Goal: Use online tool/utility: Utilize a website feature to perform a specific function

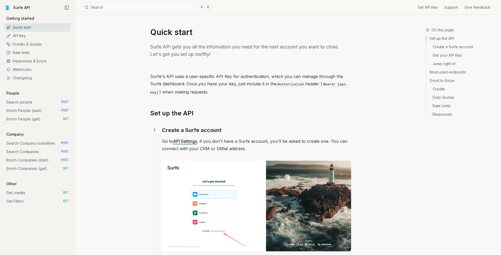
click at [33, 110] on link "Enrich People (start) POST" at bounding box center [37, 110] width 67 height 8
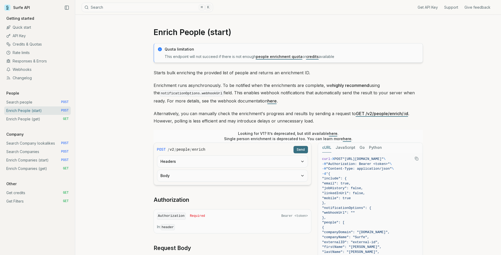
click at [215, 161] on button "Headers" at bounding box center [232, 161] width 150 height 12
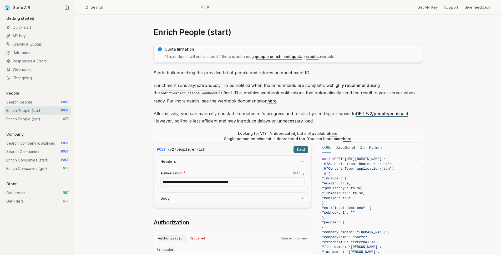
click at [205, 202] on button "Body" at bounding box center [232, 198] width 150 height 12
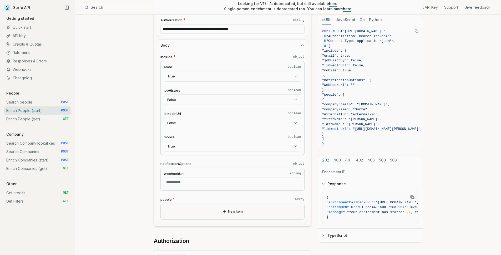
scroll to position [158, 0]
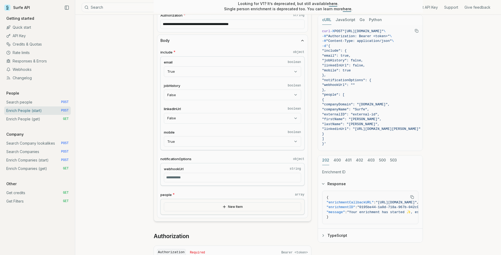
click at [205, 205] on button "New Item" at bounding box center [232, 206] width 137 height 9
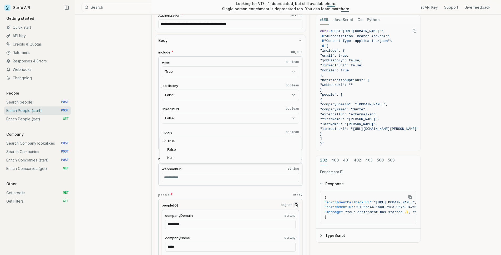
click at [178, 144] on body "Surfe API Get API Key Support Give feedback Getting started Quick start API Key…" at bounding box center [248, 227] width 497 height 770
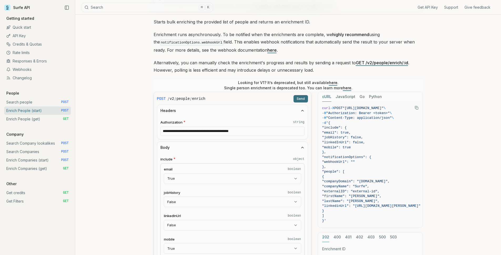
click at [301, 99] on button "Send" at bounding box center [300, 98] width 14 height 7
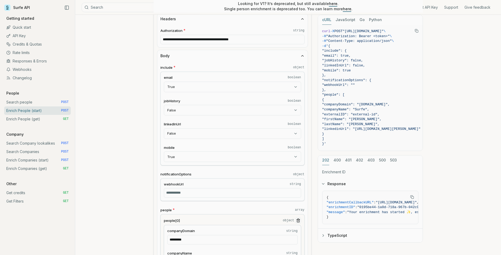
scroll to position [139, 0]
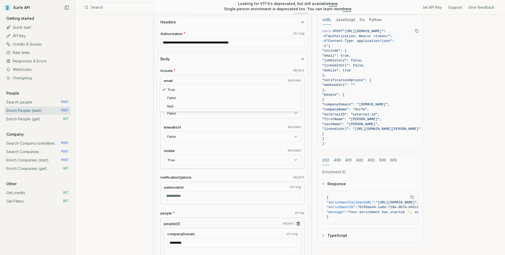
select select "*****"
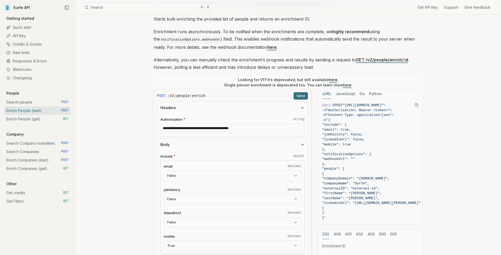
scroll to position [53, 0]
click at [300, 95] on button "Send" at bounding box center [300, 95] width 14 height 7
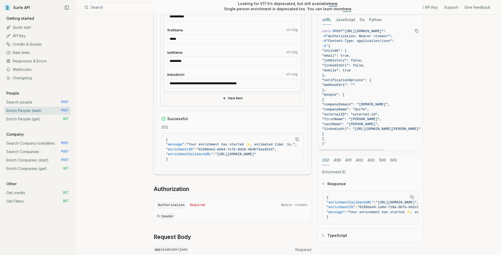
scroll to position [411, 0]
drag, startPoint x: 204, startPoint y: 148, endPoint x: 285, endPoint y: 148, distance: 80.7
click at [285, 148] on span ""enrichmentID" : "019904e3-e894-7c7b-9d10-464673aa452d" ," at bounding box center [232, 148] width 133 height 5
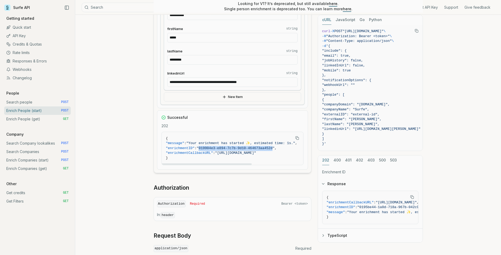
drag, startPoint x: 279, startPoint y: 148, endPoint x: 204, endPoint y: 148, distance: 74.4
click at [204, 148] on span ""019904e3-e894-7c7b-9d10-464673aa452d"" at bounding box center [236, 148] width 78 height 4
copy span "019904e3-e894-7c7b-9d10-464673aa452d"
click at [49, 119] on link "Enrich People (get) GET" at bounding box center [37, 119] width 67 height 8
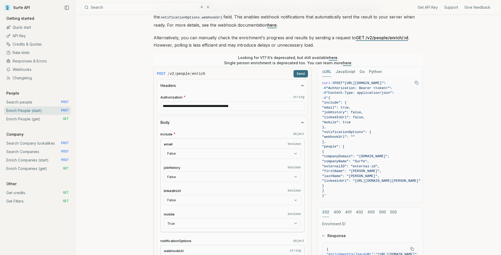
scroll to position [75, 0]
click at [301, 75] on button "Send" at bounding box center [300, 74] width 14 height 7
click at [302, 73] on button "Send" at bounding box center [300, 74] width 14 height 7
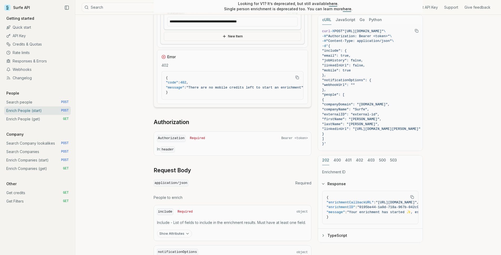
scroll to position [467, 0]
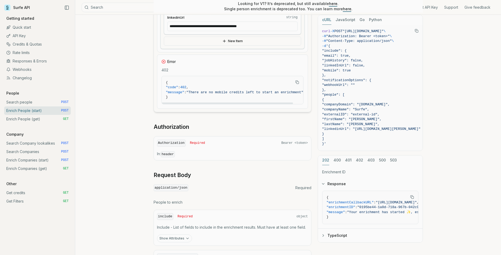
click at [169, 92] on span ""message"" at bounding box center [175, 92] width 18 height 4
drag, startPoint x: 169, startPoint y: 97, endPoint x: 163, endPoint y: 82, distance: 16.6
click at [163, 82] on pre "{ "code" : 402 , "message" : "There are no mobile credits left to start an enri…" at bounding box center [235, 90] width 146 height 28
copy code "{ "code" : 402 , "message" : "There are no mobile credits left to start an enri…"
click at [27, 197] on link "Get Filters GET" at bounding box center [37, 201] width 67 height 8
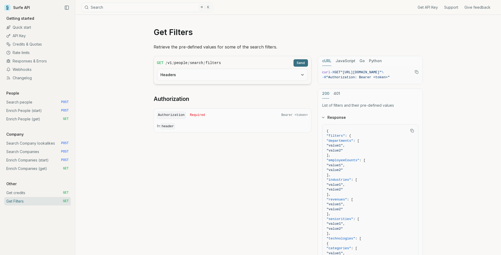
click at [26, 194] on link "Get credits GET" at bounding box center [37, 192] width 67 height 8
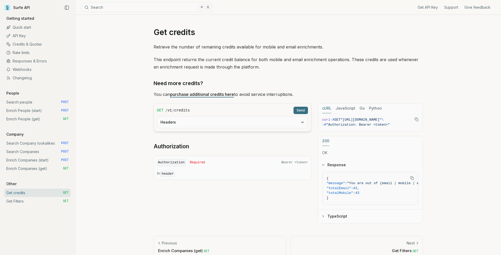
click at [196, 119] on button "Headers" at bounding box center [232, 122] width 150 height 12
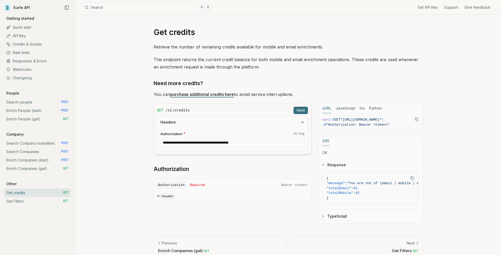
click at [306, 110] on button "Send" at bounding box center [300, 110] width 14 height 7
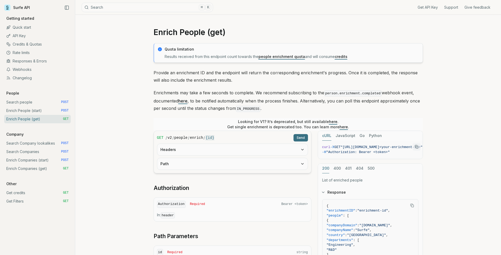
click at [197, 149] on button "Headers" at bounding box center [232, 150] width 150 height 12
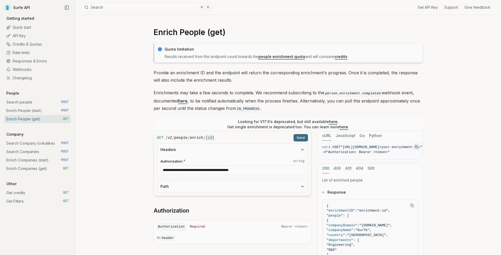
click at [188, 180] on form "**********" at bounding box center [233, 162] width 158 height 65
click at [190, 189] on button "Path" at bounding box center [232, 186] width 150 height 12
drag, startPoint x: 190, startPoint y: 202, endPoint x: 195, endPoint y: 199, distance: 5.8
click at [190, 202] on input "id * string" at bounding box center [232, 206] width 144 height 9
paste input "**********"
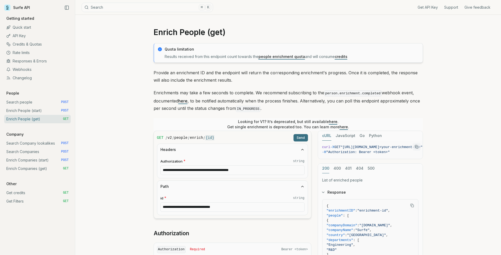
type input "**********"
click at [300, 138] on button "Send" at bounding box center [300, 137] width 14 height 7
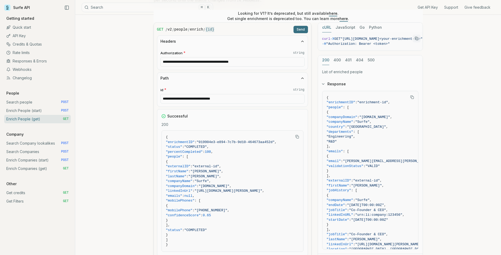
scroll to position [108, 0]
click at [37, 191] on link "Get credits GET" at bounding box center [37, 192] width 67 height 8
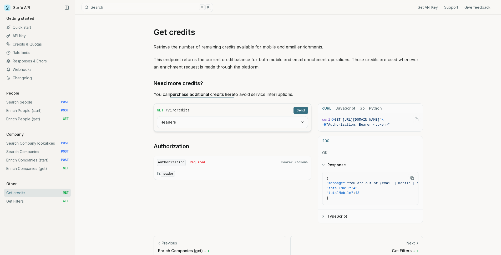
click at [199, 117] on button "Headers" at bounding box center [232, 122] width 150 height 12
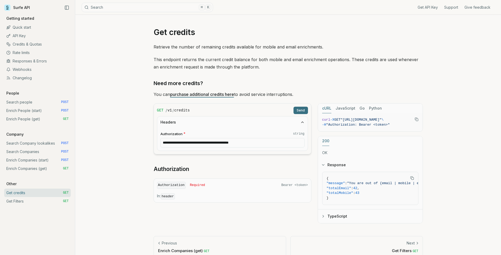
click at [303, 111] on button "Send" at bounding box center [300, 110] width 14 height 7
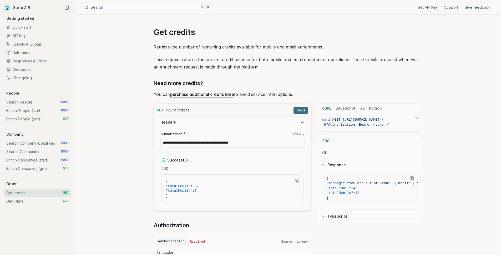
scroll to position [44, 0]
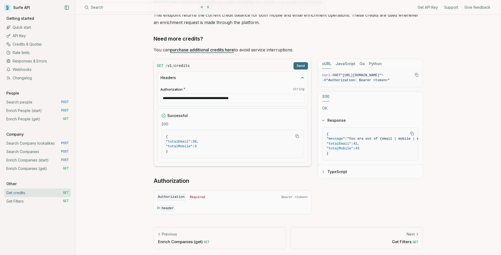
click at [300, 67] on button "Send" at bounding box center [300, 65] width 14 height 7
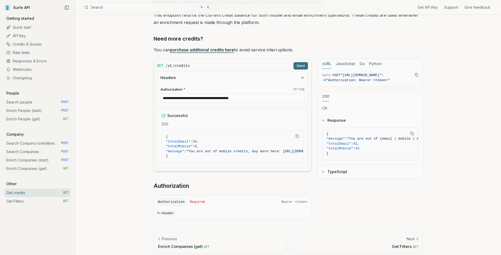
click at [300, 67] on button "Send" at bounding box center [300, 65] width 14 height 7
click at [300, 67] on div "GET / v1 / credits Send" at bounding box center [232, 65] width 151 height 7
